Goal: Task Accomplishment & Management: Use online tool/utility

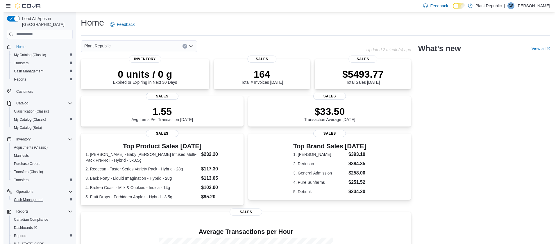
scroll to position [18, 0]
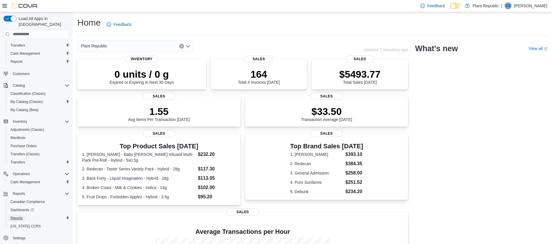
click at [17, 216] on span "Reports" at bounding box center [16, 218] width 12 height 5
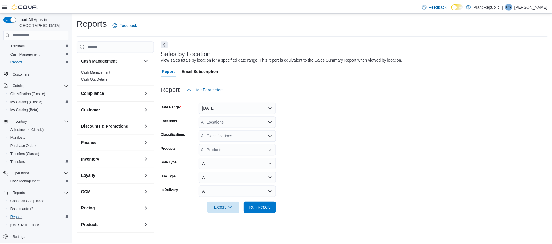
scroll to position [138, 0]
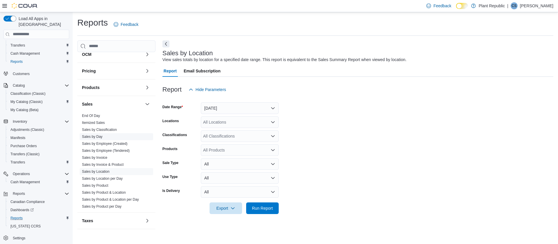
click at [90, 135] on link "Sales by Day" at bounding box center [92, 137] width 21 height 4
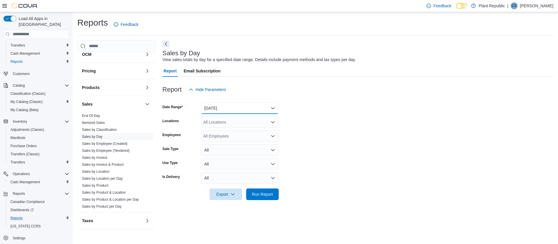
click at [218, 105] on button "[DATE]" at bounding box center [240, 108] width 78 height 12
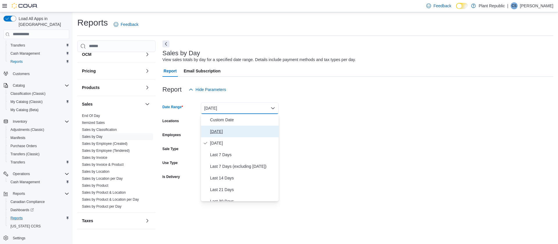
click at [218, 127] on button "[DATE]" at bounding box center [240, 132] width 78 height 12
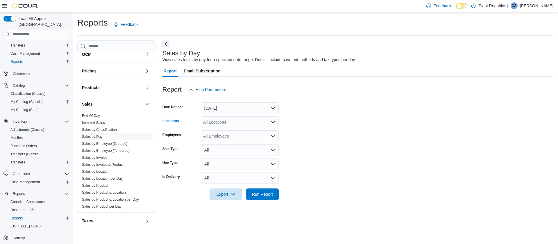
click at [216, 122] on div "All Locations" at bounding box center [240, 122] width 78 height 12
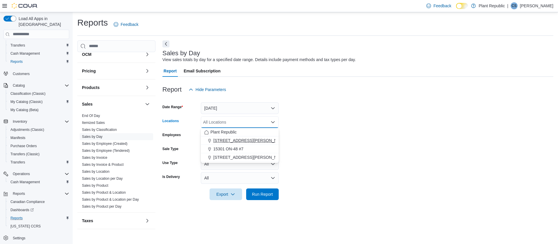
click at [218, 139] on span "[STREET_ADDRESS][PERSON_NAME]" at bounding box center [250, 141] width 74 height 6
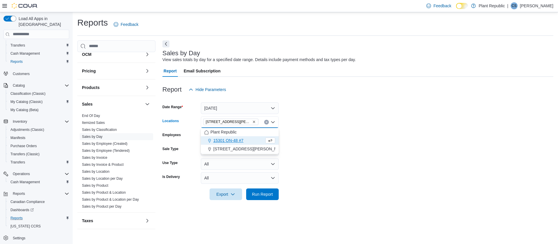
click at [348, 121] on form "Date Range [DATE] Locations [STREET_ADDRESS][PERSON_NAME] Selected. [STREET_ADD…" at bounding box center [358, 147] width 391 height 105
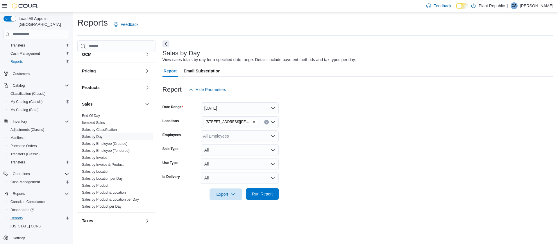
click at [259, 195] on span "Run Report" at bounding box center [262, 194] width 21 height 6
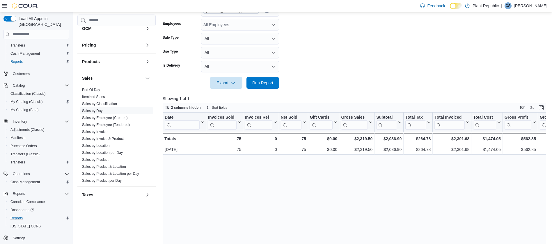
scroll to position [123, 0]
